Goal: Use online tool/utility: Utilize a website feature to perform a specific function

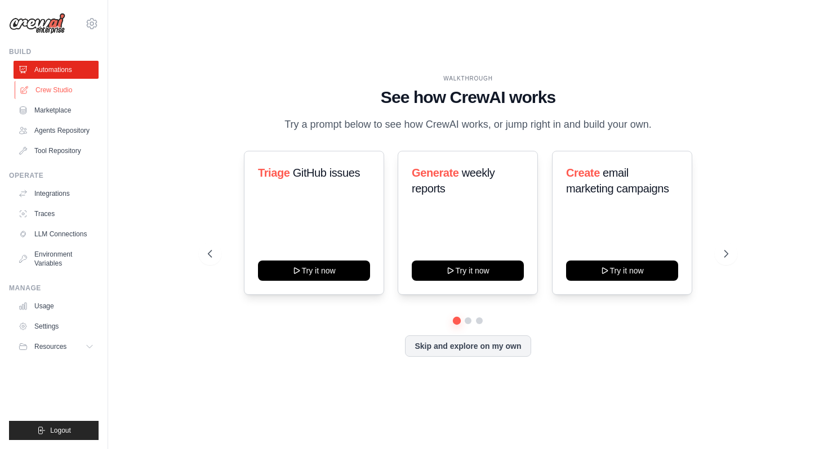
click at [75, 93] on link "Crew Studio" at bounding box center [57, 90] width 85 height 18
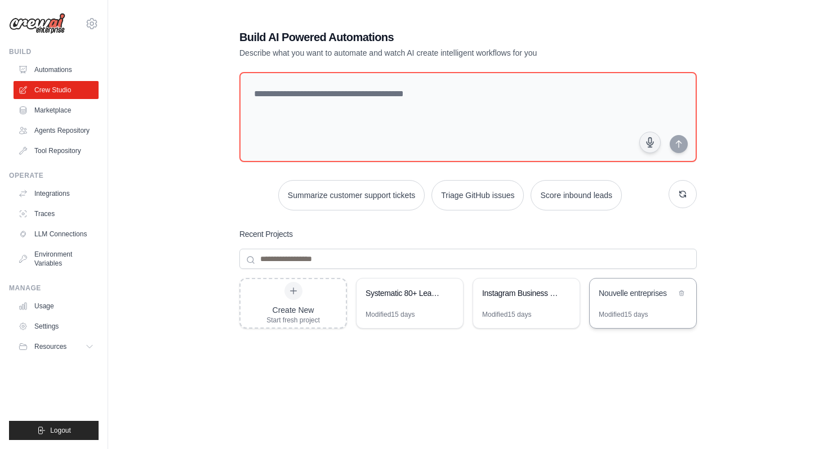
click at [637, 307] on div "Nouvelle entreprises" at bounding box center [642, 295] width 106 height 32
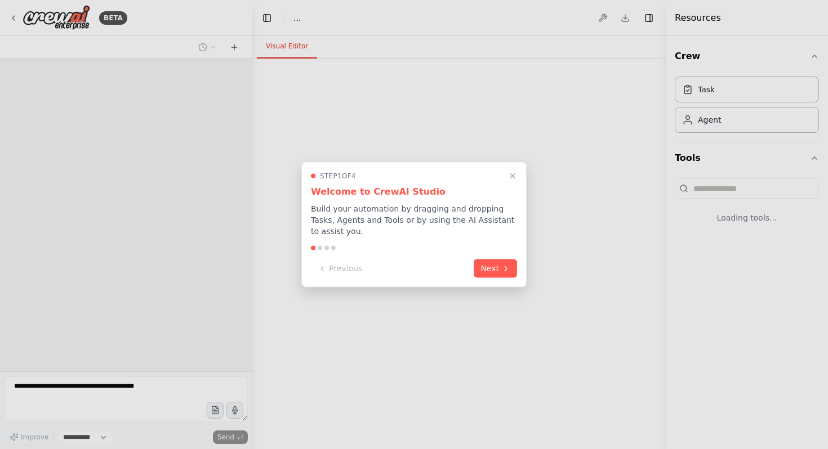
select select "****"
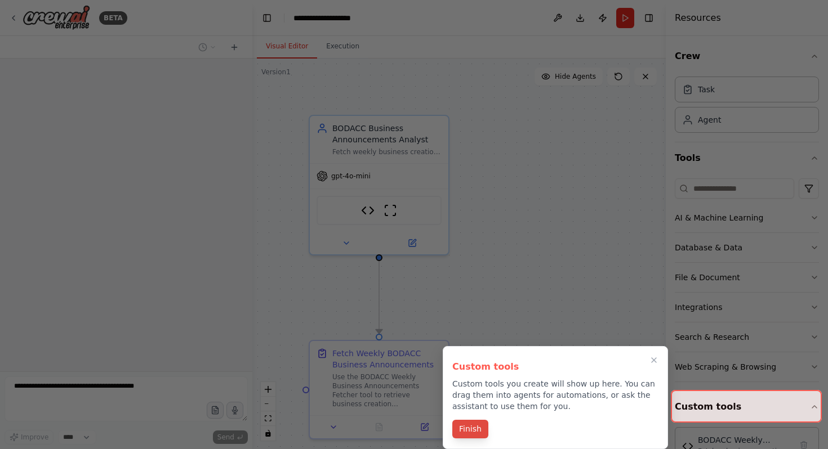
click at [479, 432] on button "Finish" at bounding box center [470, 429] width 36 height 19
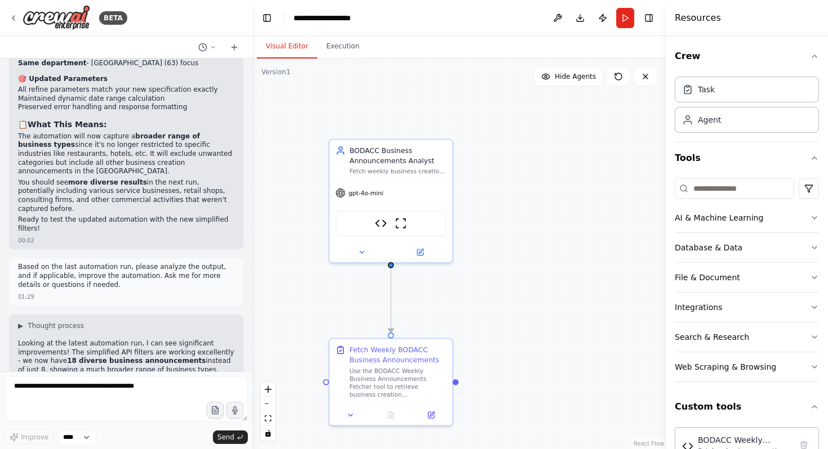
scroll to position [7714, 0]
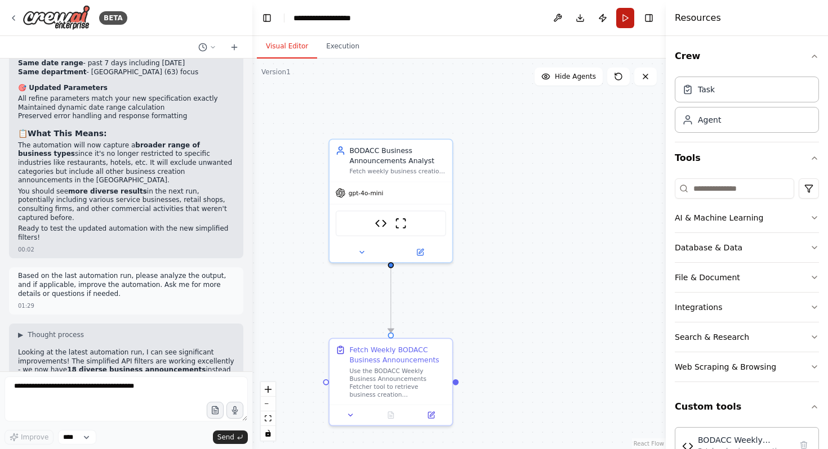
click at [628, 23] on button "Run" at bounding box center [625, 18] width 18 height 20
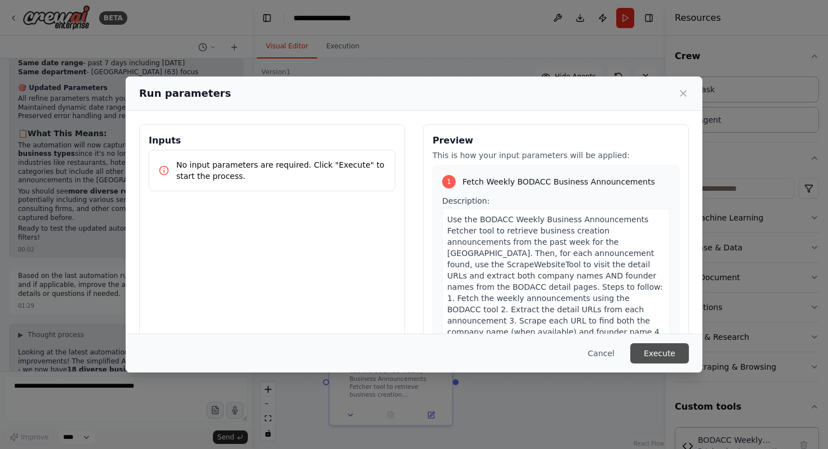
click at [645, 359] on button "Execute" at bounding box center [659, 353] width 59 height 20
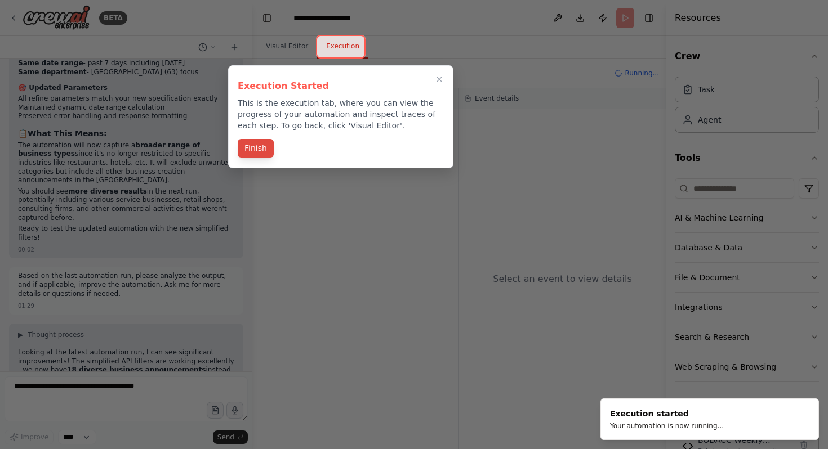
click at [256, 154] on button "Finish" at bounding box center [256, 148] width 36 height 19
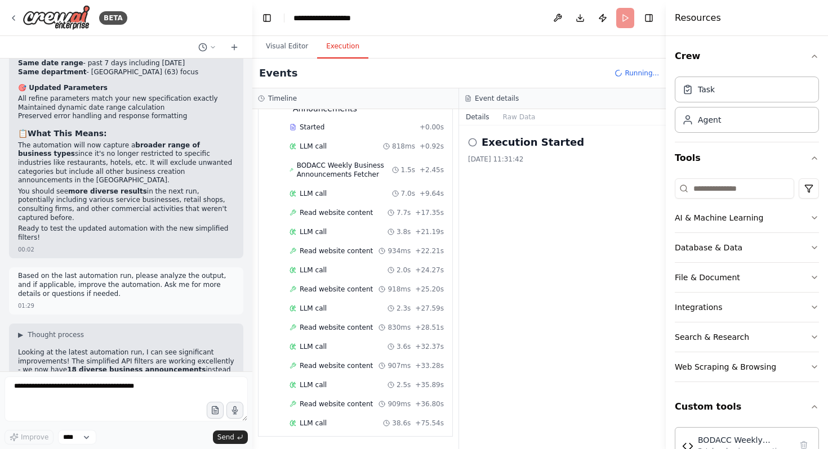
scroll to position [92, 0]
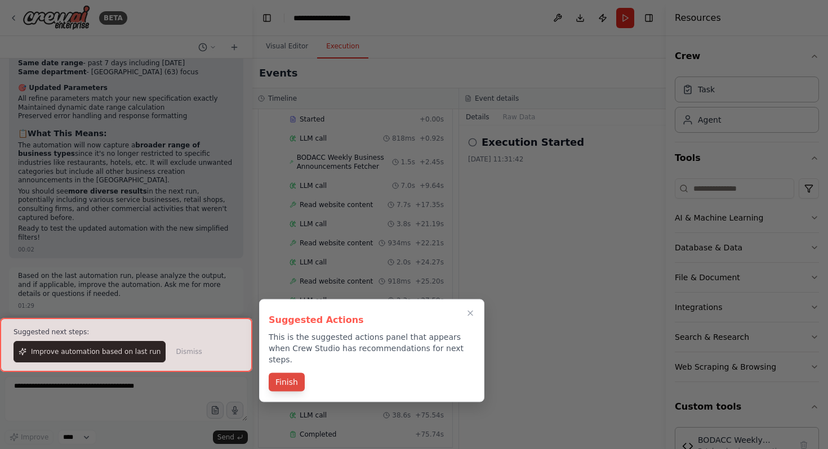
click at [293, 373] on button "Finish" at bounding box center [287, 382] width 36 height 19
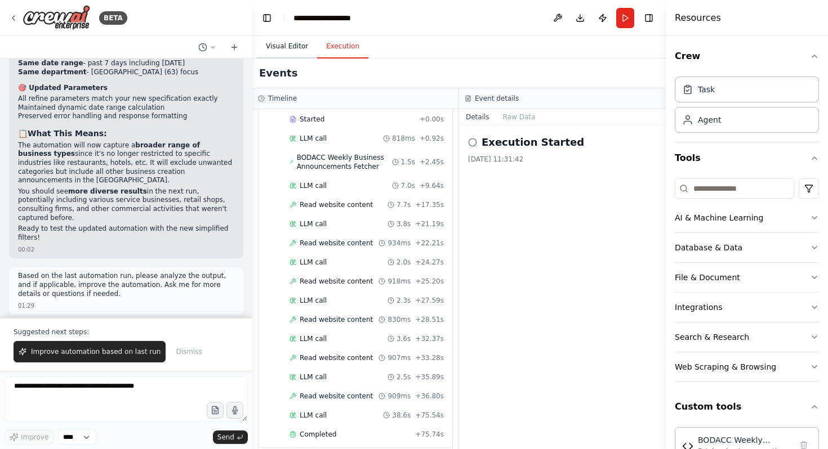
click at [288, 44] on button "Visual Editor" at bounding box center [287, 47] width 60 height 24
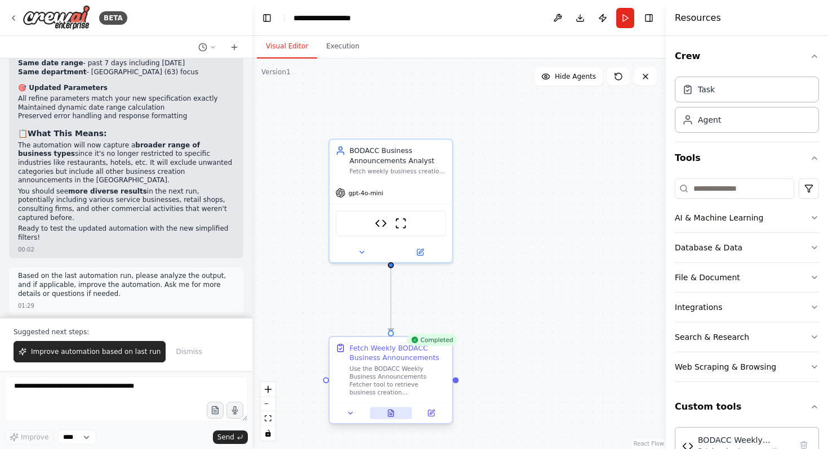
click at [395, 414] on button at bounding box center [390, 414] width 42 height 12
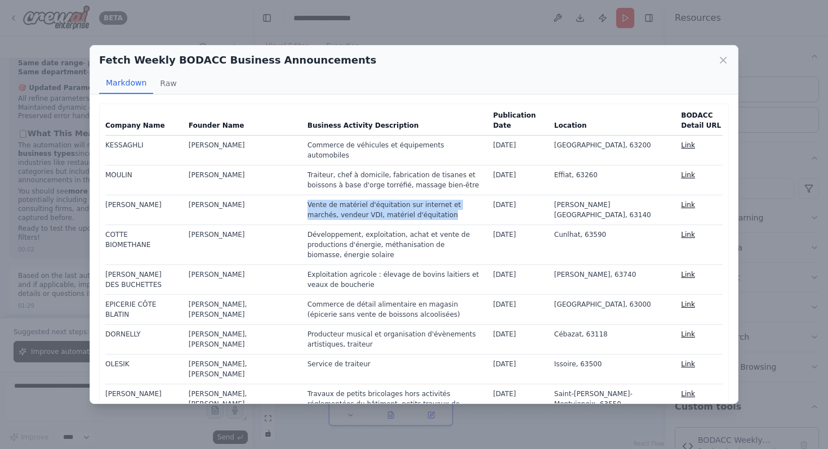
drag, startPoint x: 374, startPoint y: 217, endPoint x: 280, endPoint y: 207, distance: 94.5
click at [301, 207] on td "Vente de matériel d'équitation sur internet et marchés, vendeur VDI, matériel d…" at bounding box center [394, 210] width 186 height 30
copy td "Vente de matériel d'équitation sur internet et marchés, vendeur VDI, matériel d…"
drag, startPoint x: 140, startPoint y: 205, endPoint x: 108, endPoint y: 205, distance: 32.1
click at [108, 205] on td "PERALTA" at bounding box center [143, 210] width 77 height 30
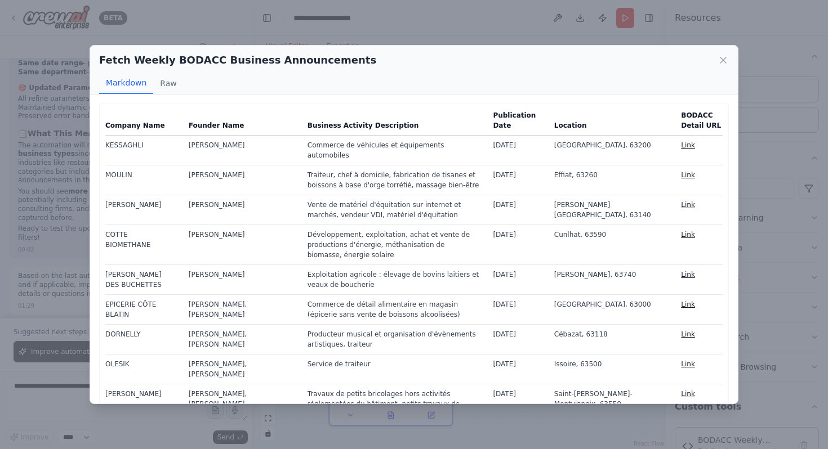
click at [107, 207] on td "PERALTA" at bounding box center [143, 210] width 77 height 30
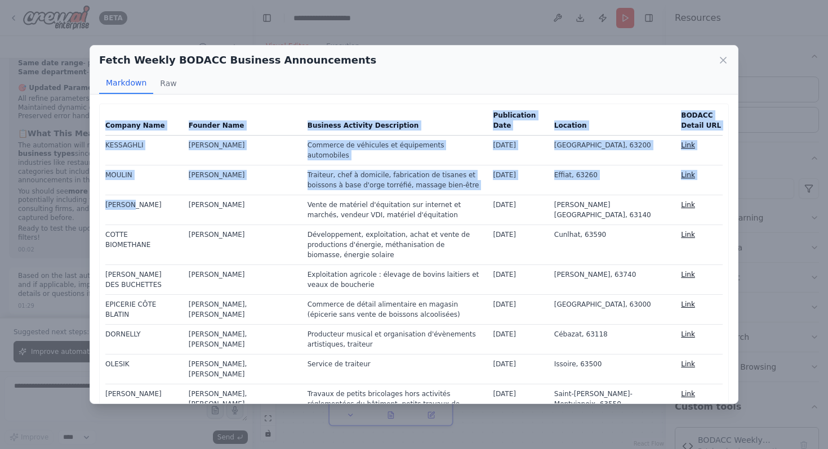
drag, startPoint x: 104, startPoint y: 205, endPoint x: 137, endPoint y: 204, distance: 32.7
click at [137, 204] on td "PERALTA" at bounding box center [143, 210] width 77 height 30
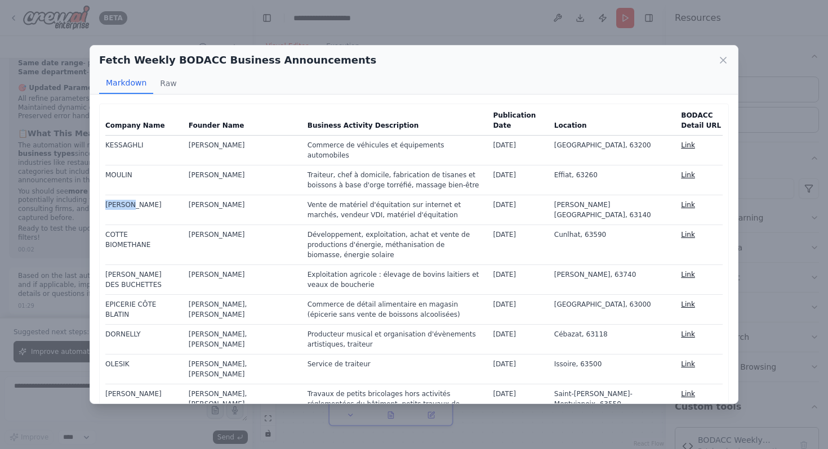
drag, startPoint x: 137, startPoint y: 204, endPoint x: 112, endPoint y: 205, distance: 24.8
click at [111, 205] on td "PERALTA" at bounding box center [143, 210] width 77 height 30
copy td "PERALTA"
drag, startPoint x: 223, startPoint y: 206, endPoint x: 174, endPoint y: 206, distance: 49.5
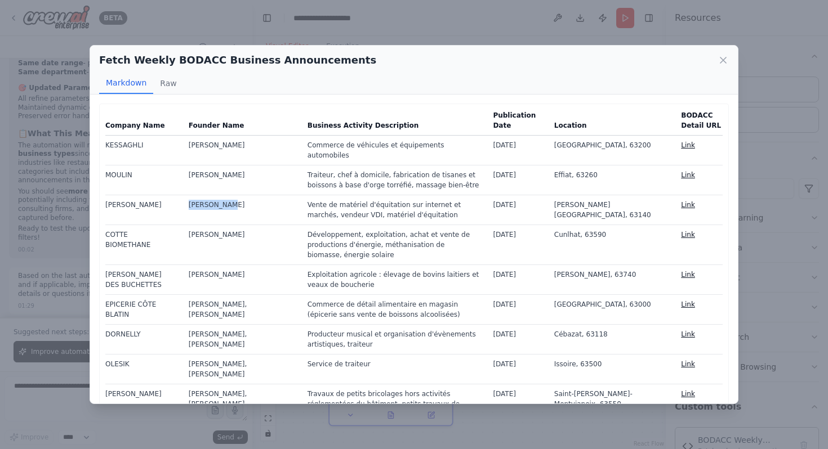
click at [182, 206] on td "Léa PERALTA" at bounding box center [241, 210] width 119 height 30
copy td "Léa PERALTA"
drag, startPoint x: 233, startPoint y: 262, endPoint x: 176, endPoint y: 262, distance: 57.4
click at [182, 265] on td "Romain GAUDEL" at bounding box center [241, 280] width 119 height 30
click at [219, 294] on td "NAZARI Arash, MIRZAI Abrar" at bounding box center [241, 309] width 119 height 30
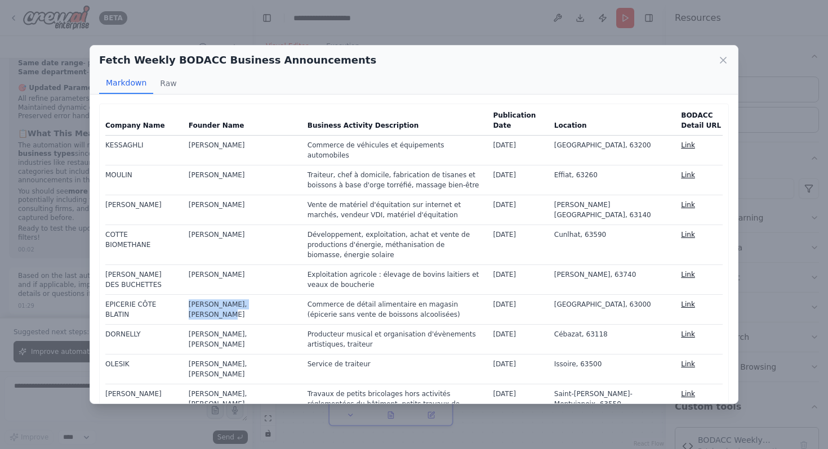
drag, startPoint x: 202, startPoint y: 307, endPoint x: 177, endPoint y: 296, distance: 27.5
click at [182, 296] on td "NAZARI Arash, MIRZAI Abrar" at bounding box center [241, 309] width 119 height 30
copy td "NAZARI Arash, MIRZAI Abrar"
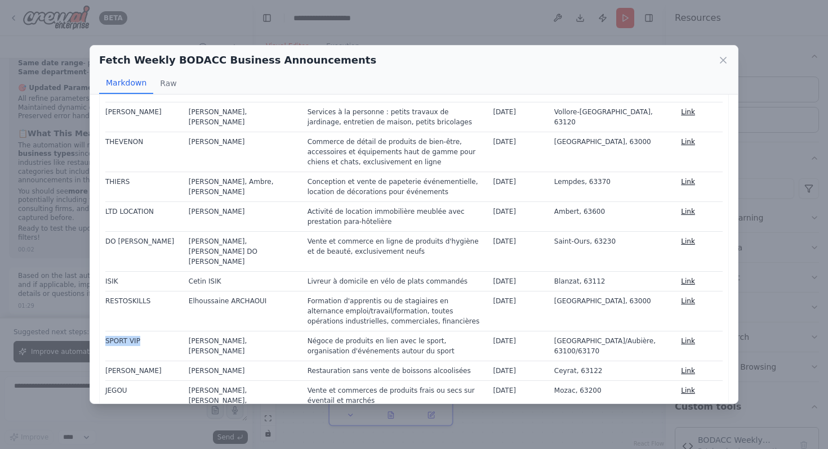
drag, startPoint x: 147, startPoint y: 280, endPoint x: 106, endPoint y: 280, distance: 41.1
click at [106, 331] on td "SPORT VIP" at bounding box center [143, 346] width 77 height 30
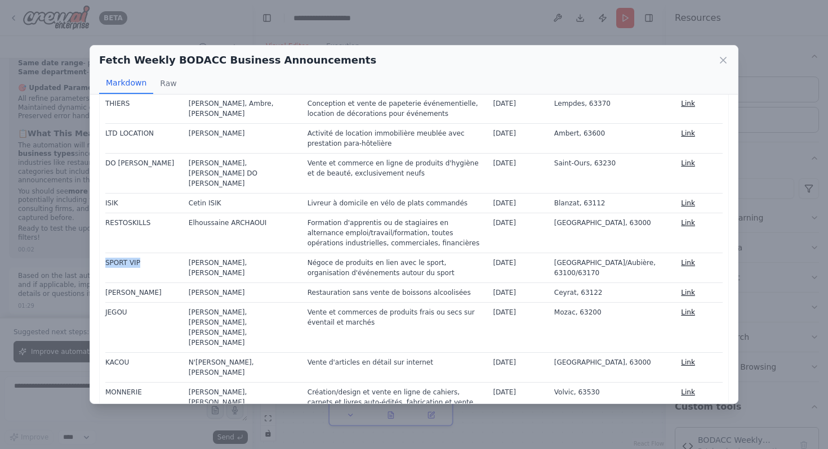
scroll to position [431, 0]
drag, startPoint x: 144, startPoint y: 310, endPoint x: 106, endPoint y: 309, distance: 37.7
click at [106, 382] on td "MONNERIE" at bounding box center [143, 402] width 77 height 40
copy td "MONNERIE"
drag, startPoint x: 251, startPoint y: 321, endPoint x: 175, endPoint y: 311, distance: 76.7
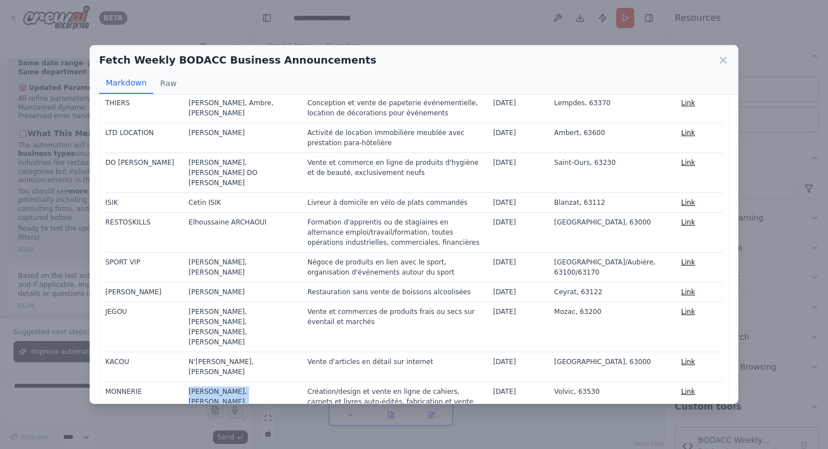
click at [182, 382] on td "Stéphanie, Monique, Geneviève MONNERIE" at bounding box center [241, 402] width 119 height 40
copy td "Stéphanie, Monique, Geneviève MONNERIE"
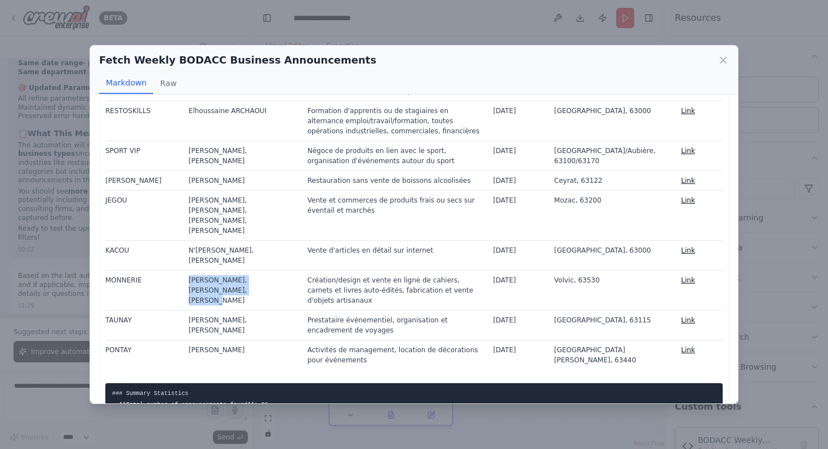
scroll to position [544, 0]
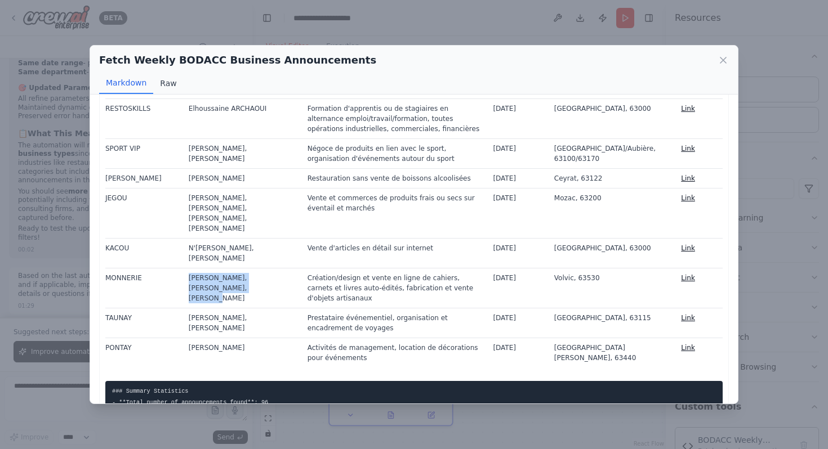
click at [169, 84] on button "Raw" at bounding box center [168, 83] width 30 height 21
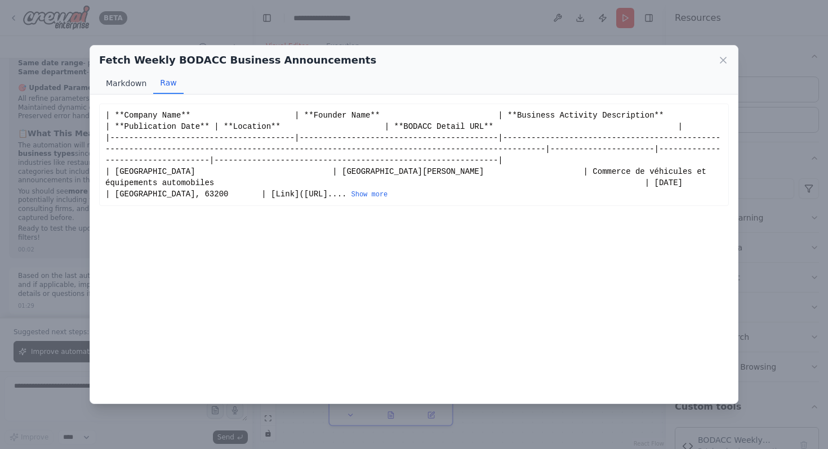
click at [137, 91] on button "Markdown" at bounding box center [126, 83] width 54 height 21
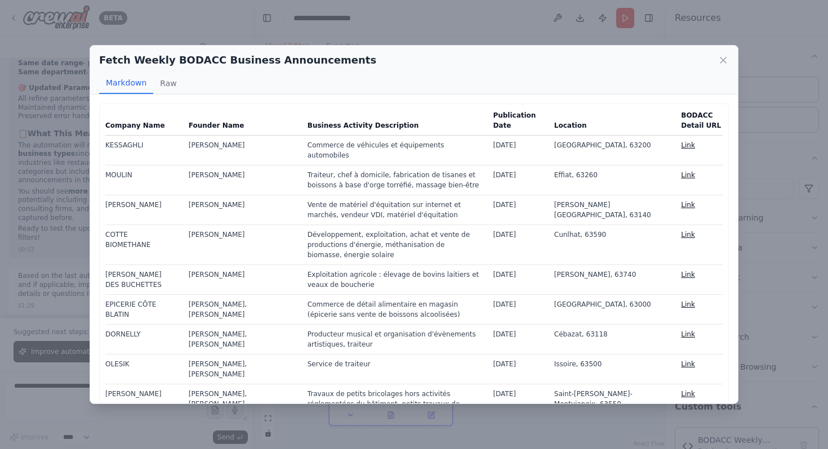
drag, startPoint x: 258, startPoint y: 145, endPoint x: 172, endPoint y: 143, distance: 86.2
click at [182, 143] on td "Abdekader KESSAGHLI" at bounding box center [241, 150] width 119 height 30
click at [261, 175] on td "Valentin, Pierre MOULIN" at bounding box center [241, 180] width 119 height 30
drag, startPoint x: 261, startPoint y: 175, endPoint x: 176, endPoint y: 172, distance: 84.5
click at [182, 172] on td "Valentin, Pierre MOULIN" at bounding box center [241, 180] width 119 height 30
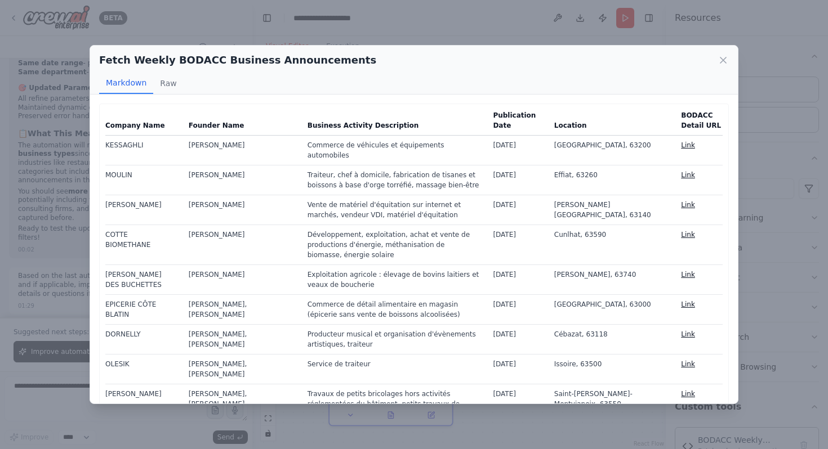
copy td "Valentin, Pierre MOULIN"
drag, startPoint x: 579, startPoint y: 173, endPoint x: 628, endPoint y: 178, distance: 49.2
click at [628, 178] on td "Effiat, 63260" at bounding box center [610, 180] width 127 height 30
copy td "Effiat, 63260"
drag, startPoint x: 258, startPoint y: 327, endPoint x: 176, endPoint y: 327, distance: 82.8
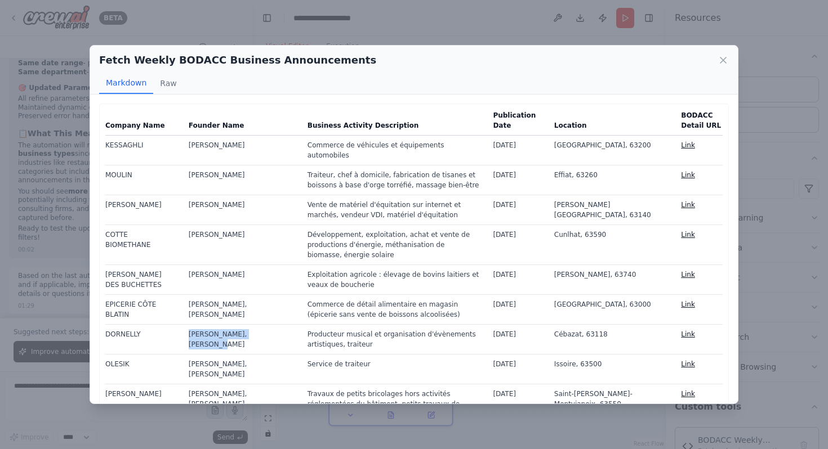
click at [182, 327] on td "Olivier, Elisée DORNELLY" at bounding box center [241, 339] width 119 height 30
copy td "Olivier, Elisée DORNELLY"
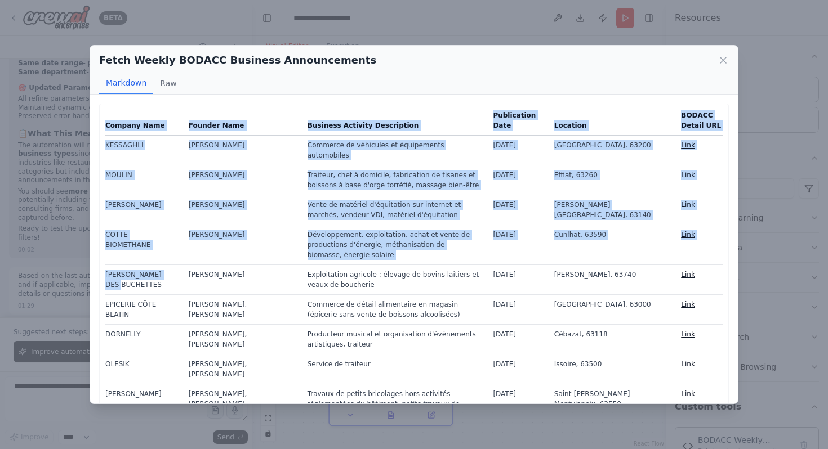
drag, startPoint x: 105, startPoint y: 144, endPoint x: 166, endPoint y: 275, distance: 145.3
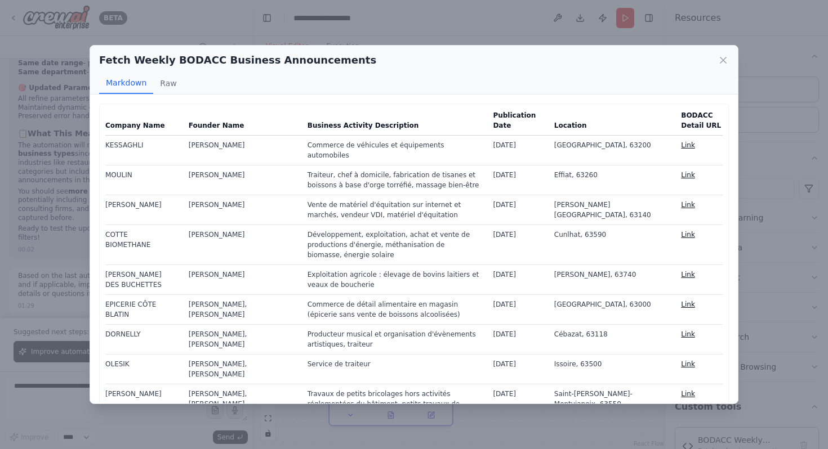
click at [270, 283] on td "Romain GAUDEL" at bounding box center [241, 280] width 119 height 30
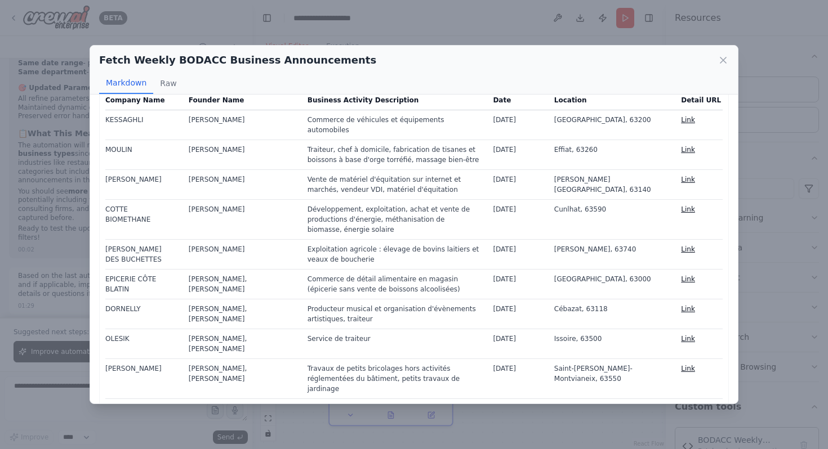
scroll to position [26, 0]
drag, startPoint x: 106, startPoint y: 119, endPoint x: 239, endPoint y: 368, distance: 282.1
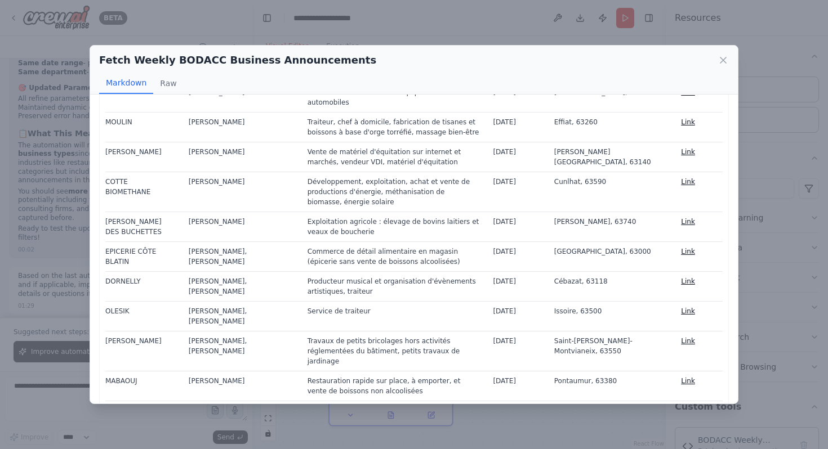
scroll to position [56, 0]
